Goal: Use online tool/utility: Utilize a website feature to perform a specific function

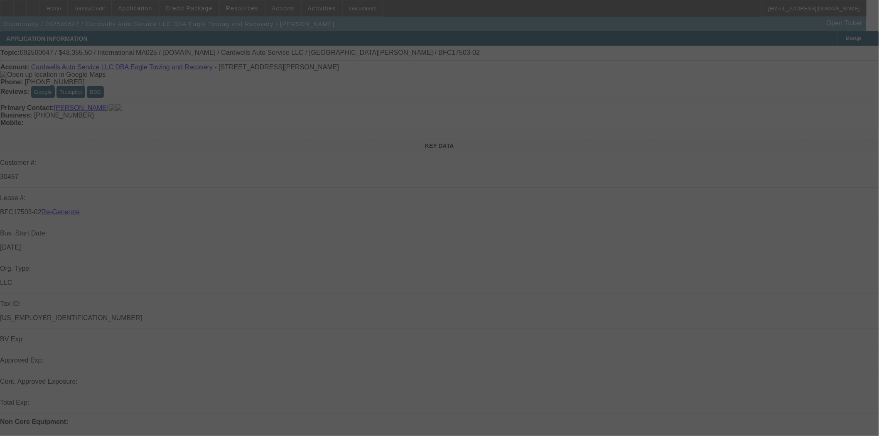
select select "3"
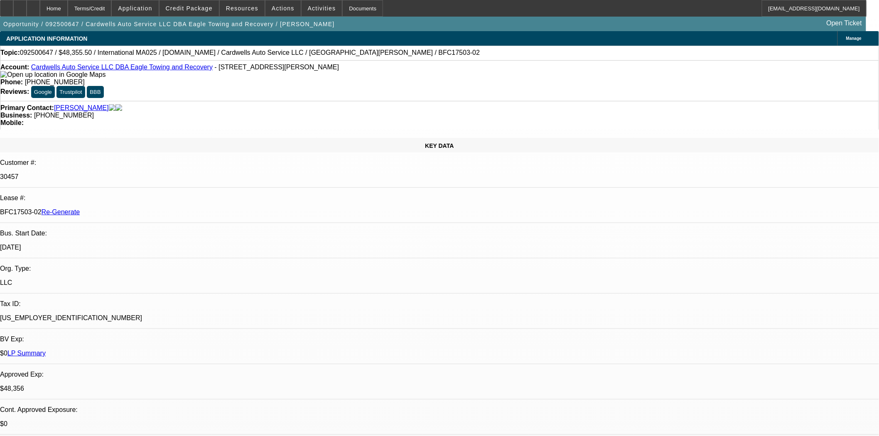
select select "0"
select select "0.1"
select select "2"
select select "4"
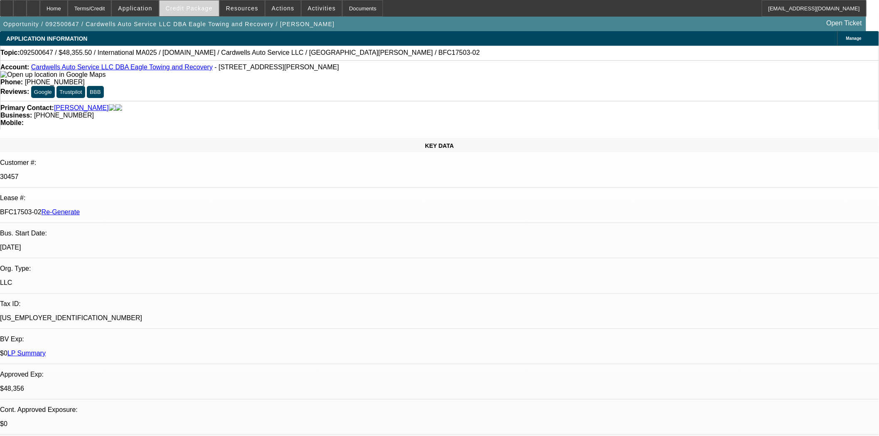
click at [186, 13] on span at bounding box center [189, 8] width 59 height 20
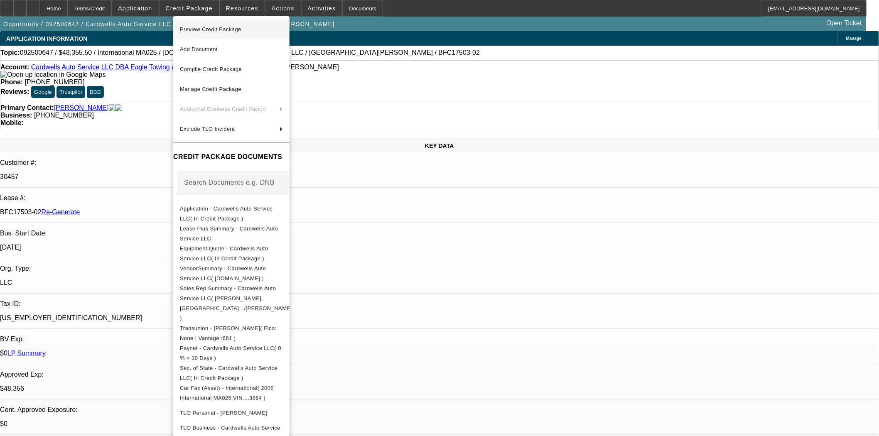
click at [202, 29] on span "Preview Credit Package" at bounding box center [210, 29] width 61 height 6
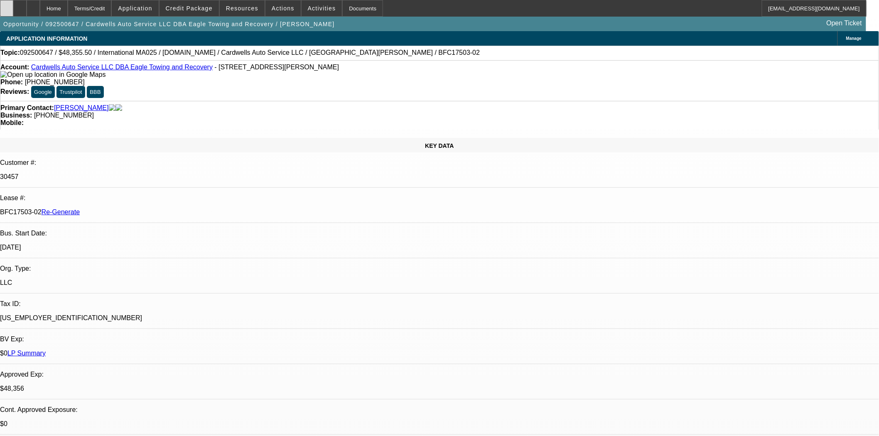
click at [7, 5] on icon at bounding box center [7, 5] width 0 height 0
